Goal: Transaction & Acquisition: Obtain resource

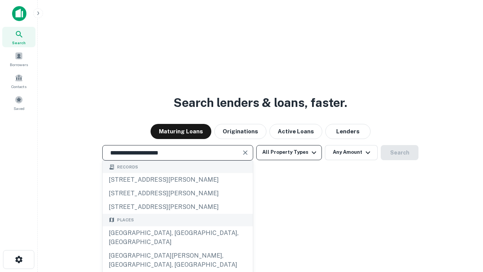
click at [177, 249] on div "[GEOGRAPHIC_DATA], [GEOGRAPHIC_DATA], [GEOGRAPHIC_DATA]" at bounding box center [178, 237] width 150 height 23
click at [289, 152] on button "All Property Types" at bounding box center [289, 152] width 66 height 15
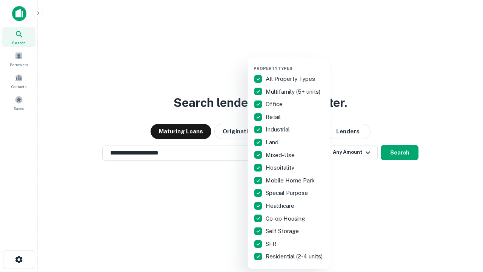
type input "**********"
click at [295, 63] on button "button" at bounding box center [294, 63] width 83 height 0
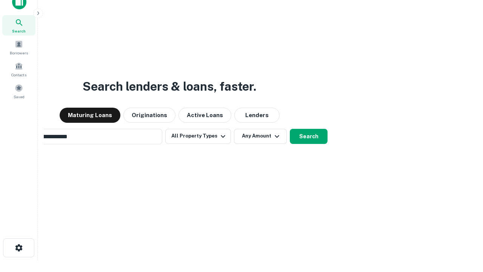
scroll to position [12, 0]
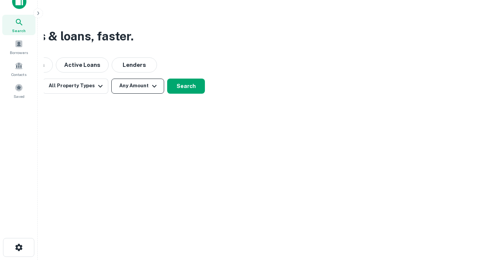
click at [138, 86] on button "Any Amount" at bounding box center [137, 85] width 53 height 15
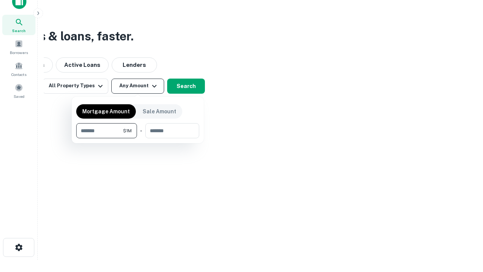
type input "*******"
click at [138, 138] on button "button" at bounding box center [137, 138] width 123 height 0
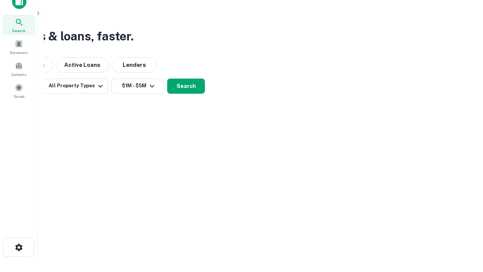
scroll to position [12, 0]
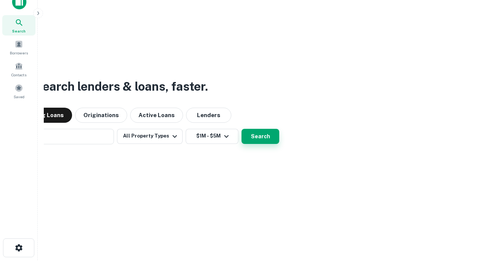
click at [241, 129] on button "Search" at bounding box center [260, 136] width 38 height 15
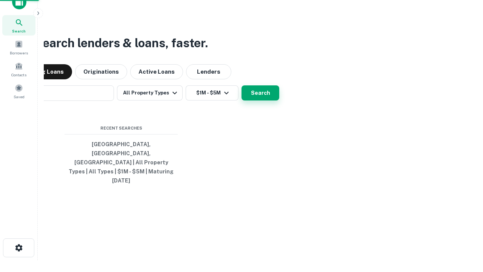
scroll to position [12, 0]
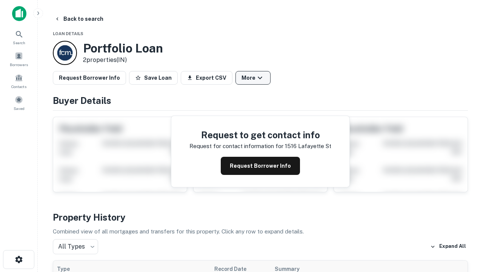
click at [253, 78] on button "More" at bounding box center [252, 78] width 35 height 14
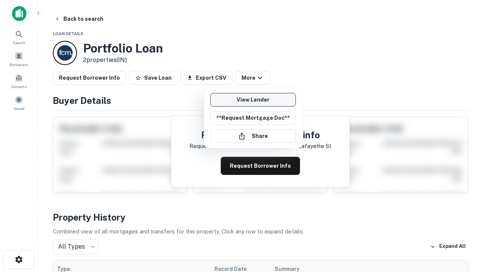
click at [253, 100] on link "View Lender" at bounding box center [253, 100] width 86 height 14
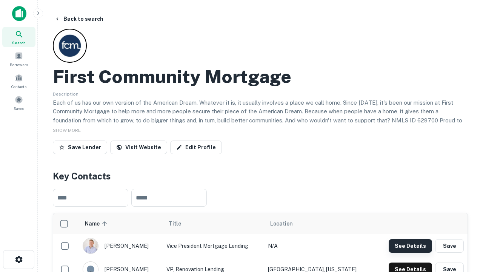
click at [410, 245] on button "See Details" at bounding box center [410, 246] width 43 height 14
